Goal: Transaction & Acquisition: Purchase product/service

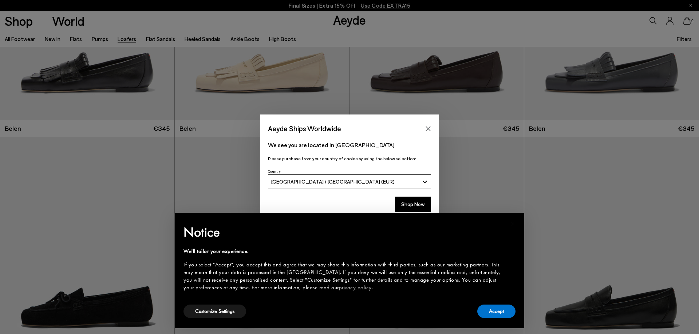
scroll to position [148, 0]
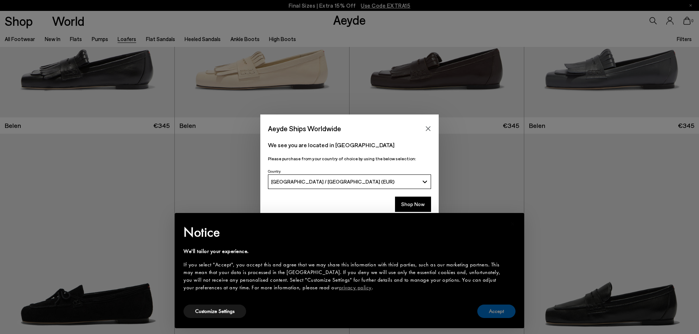
click at [504, 313] on button "Accept" at bounding box center [496, 311] width 38 height 13
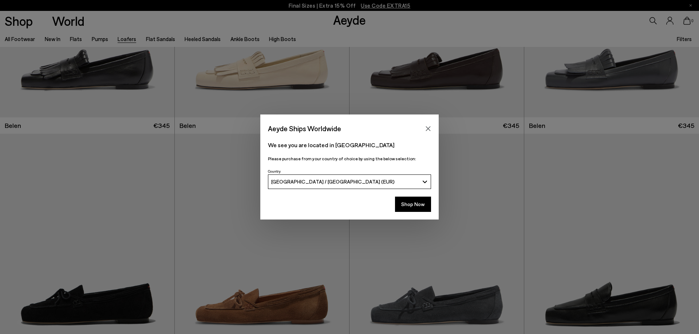
scroll to position [334, 0]
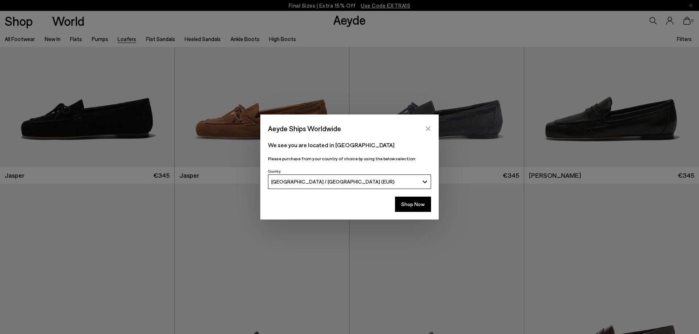
click at [428, 129] on icon "Close" at bounding box center [428, 128] width 5 height 5
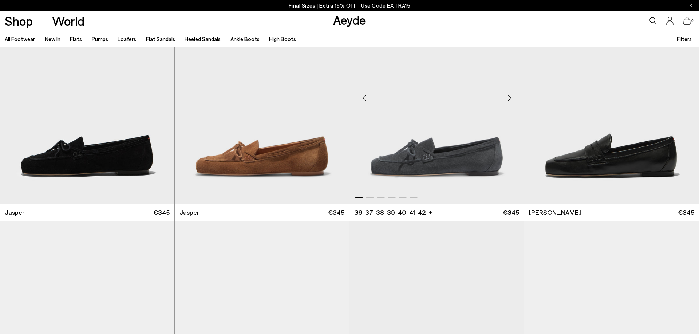
scroll to position [445, 0]
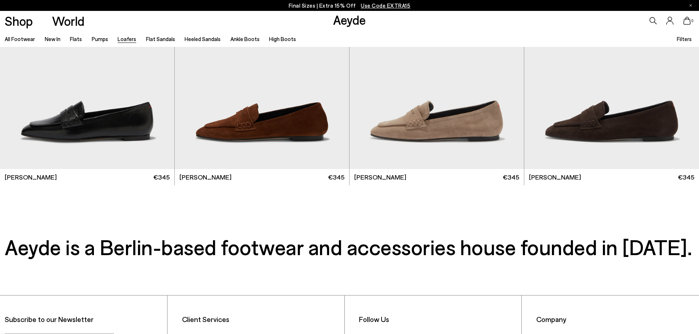
scroll to position [1872, 0]
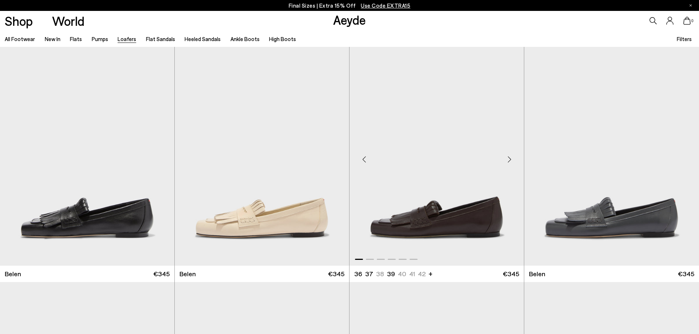
click at [464, 219] on img "1 / 6" at bounding box center [436, 156] width 174 height 219
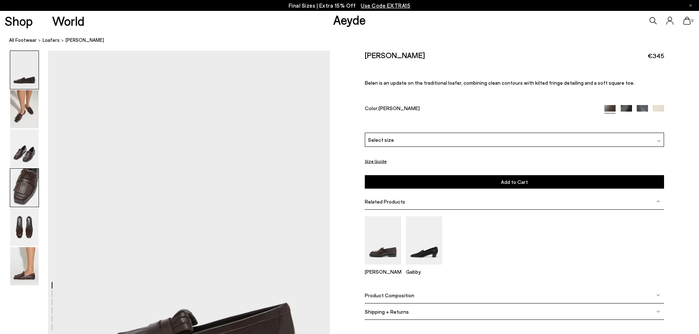
click at [29, 188] on img at bounding box center [24, 188] width 28 height 38
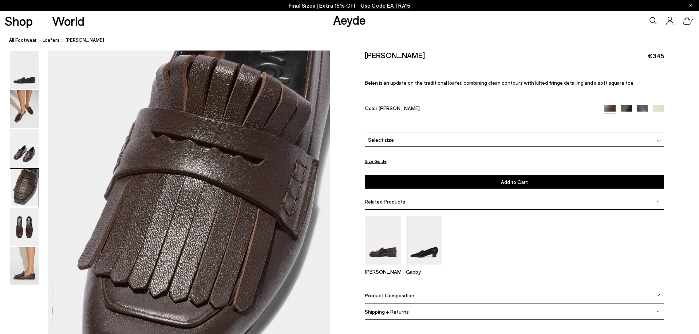
scroll to position [1130, 0]
